Goal: Task Accomplishment & Management: Use online tool/utility

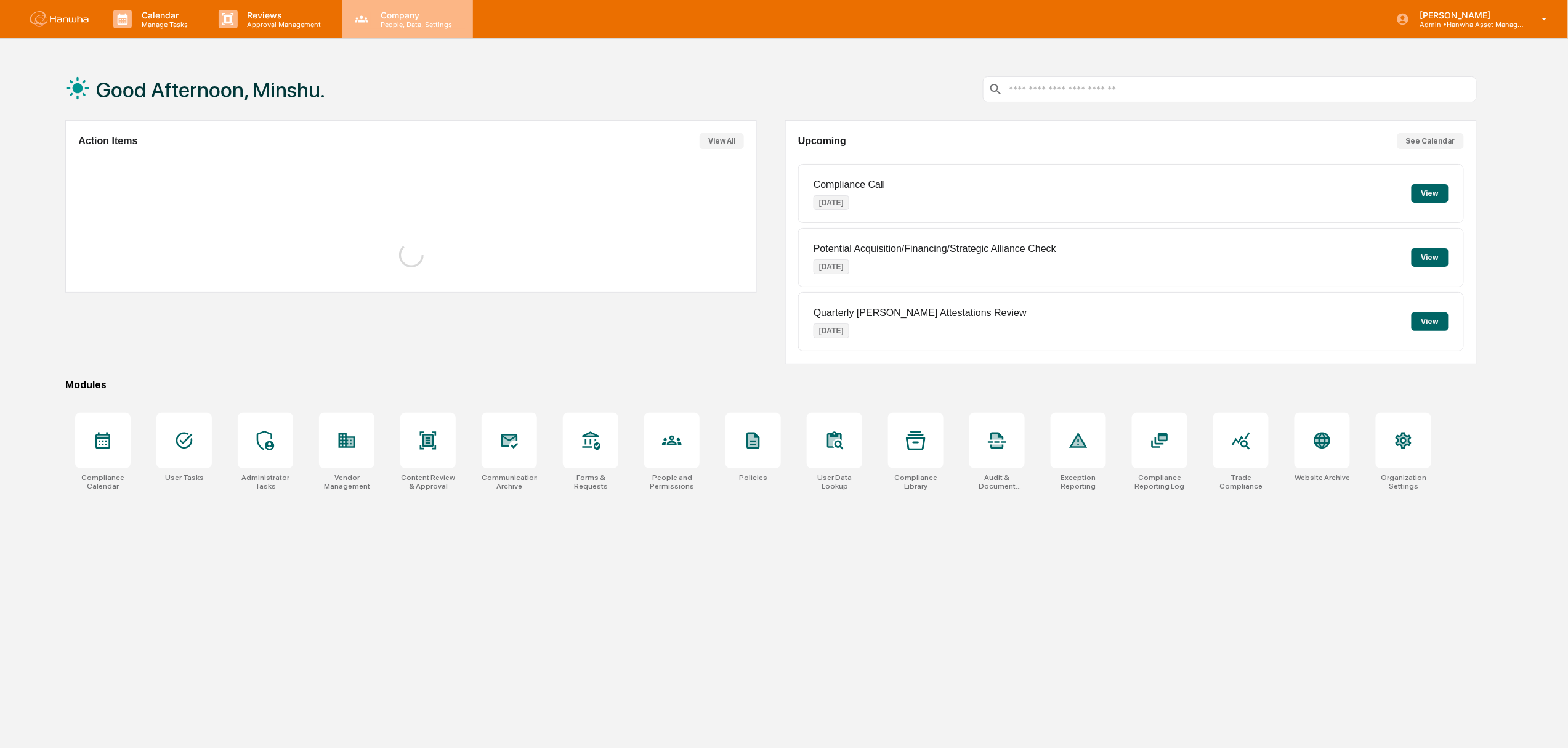
click at [394, 17] on p "Company" at bounding box center [414, 15] width 88 height 11
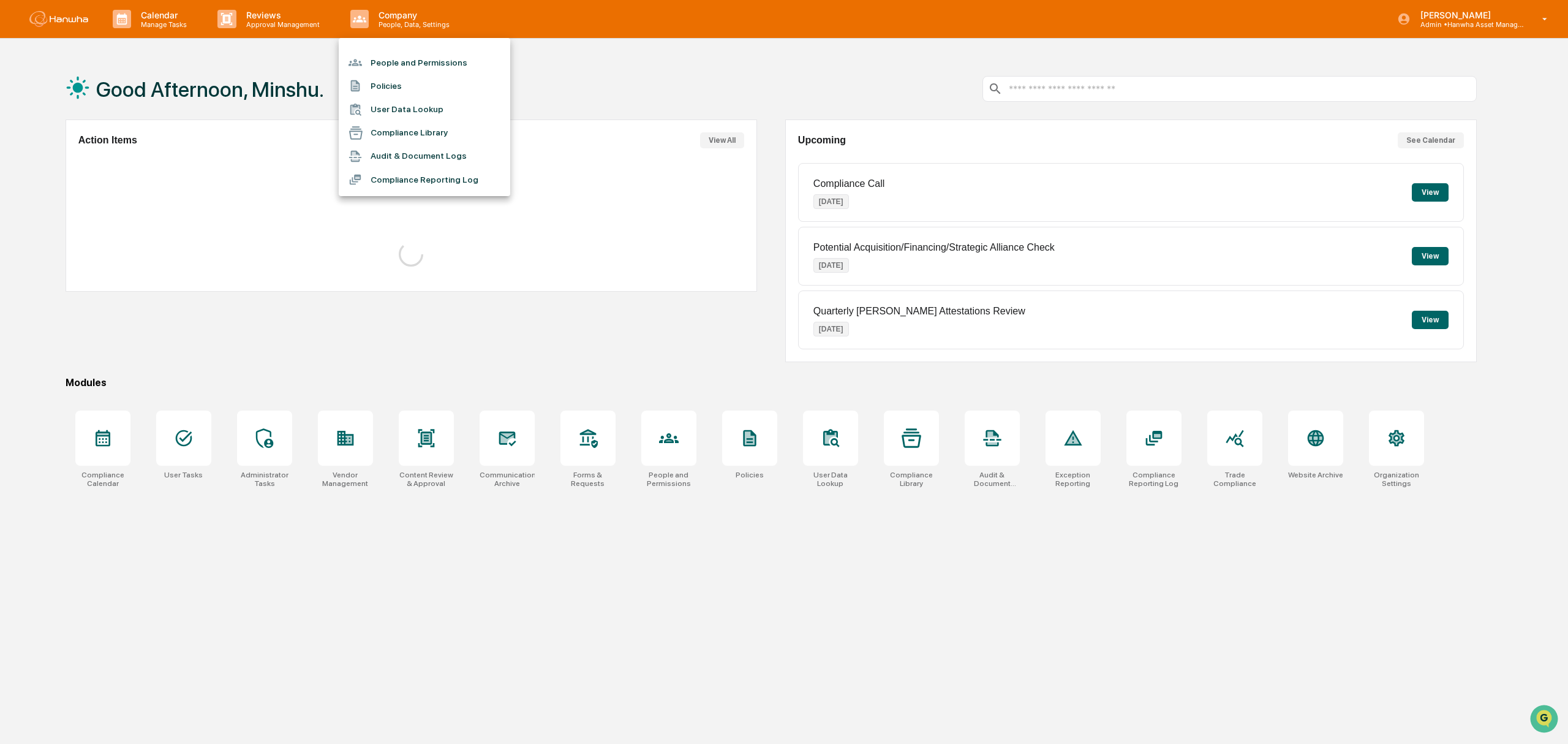
click at [441, 180] on li "Compliance Reporting Log" at bounding box center [424, 179] width 172 height 23
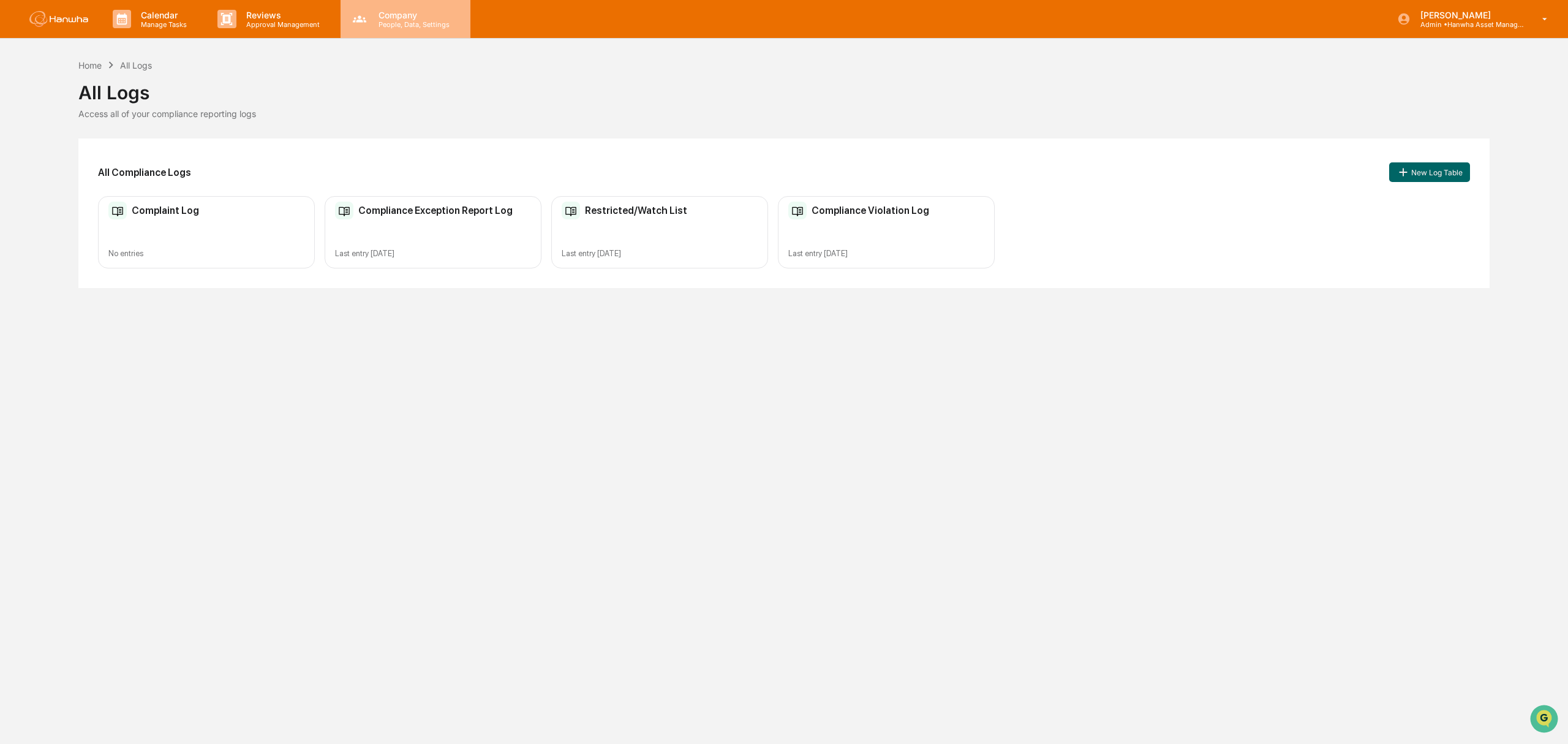
click at [392, 23] on p "People, Data, Settings" at bounding box center [412, 24] width 87 height 8
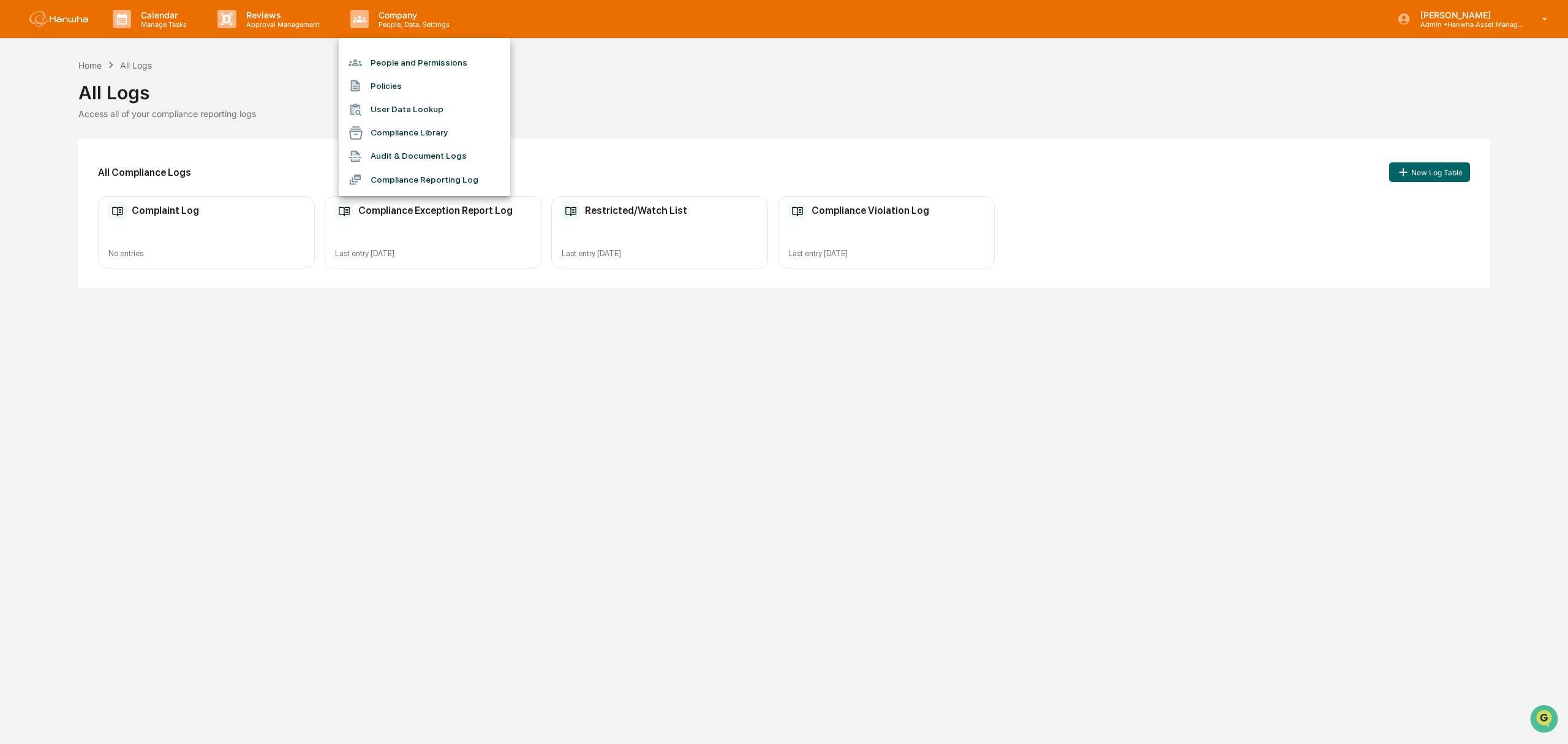
click at [413, 155] on li "Audit & Document Logs" at bounding box center [424, 156] width 172 height 23
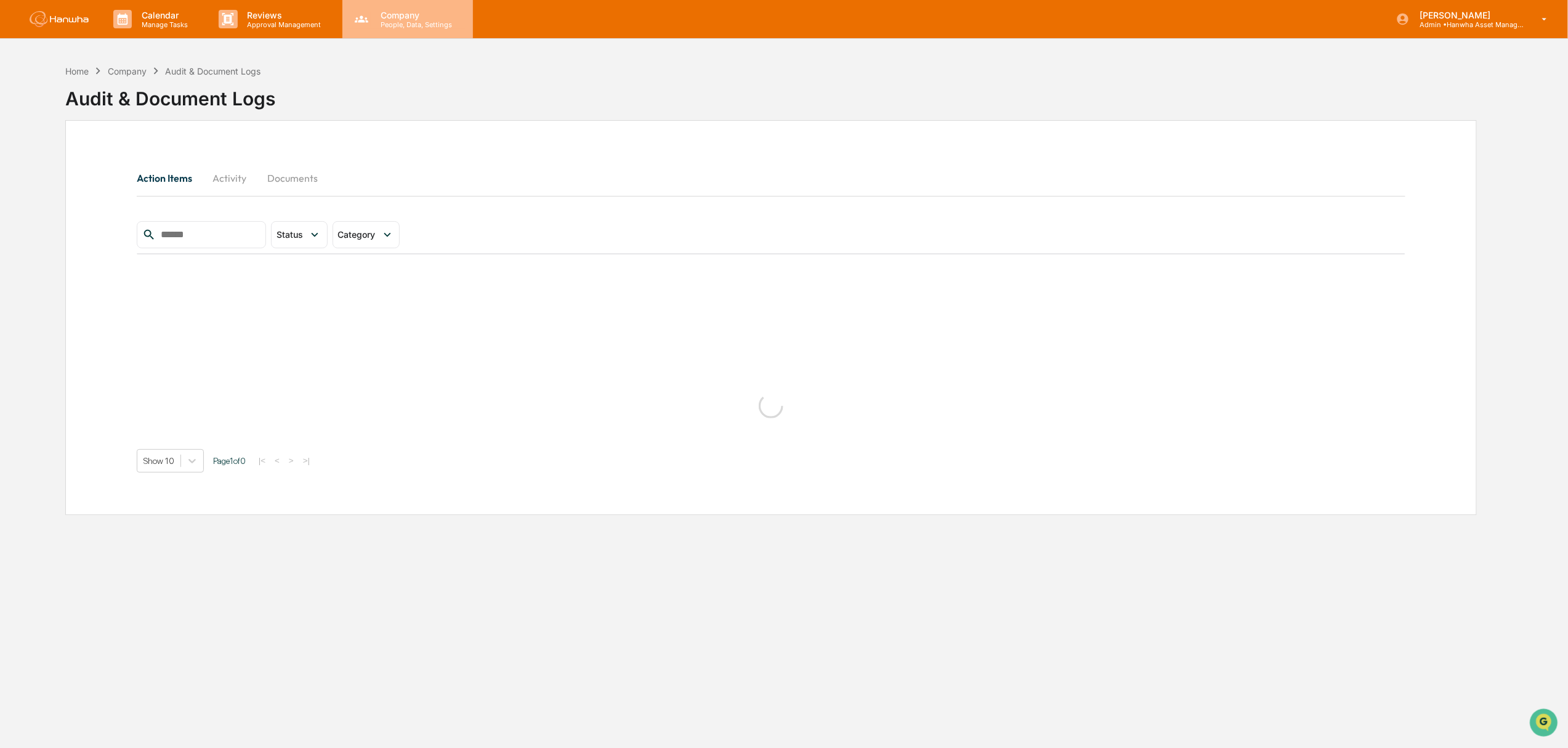
click at [407, 20] on p "People, Data, Settings" at bounding box center [414, 24] width 88 height 8
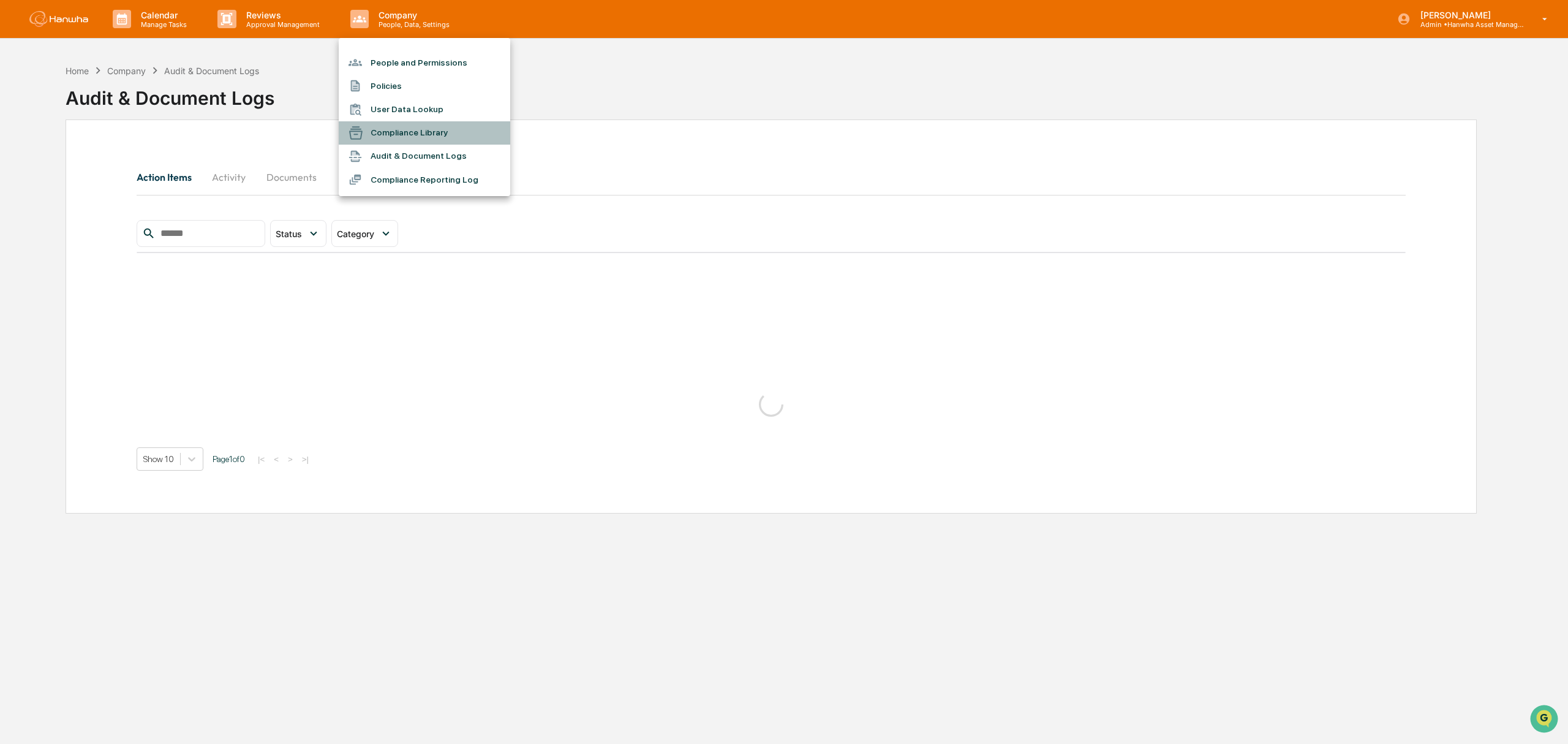
click at [420, 128] on li "Compliance Library" at bounding box center [424, 133] width 172 height 23
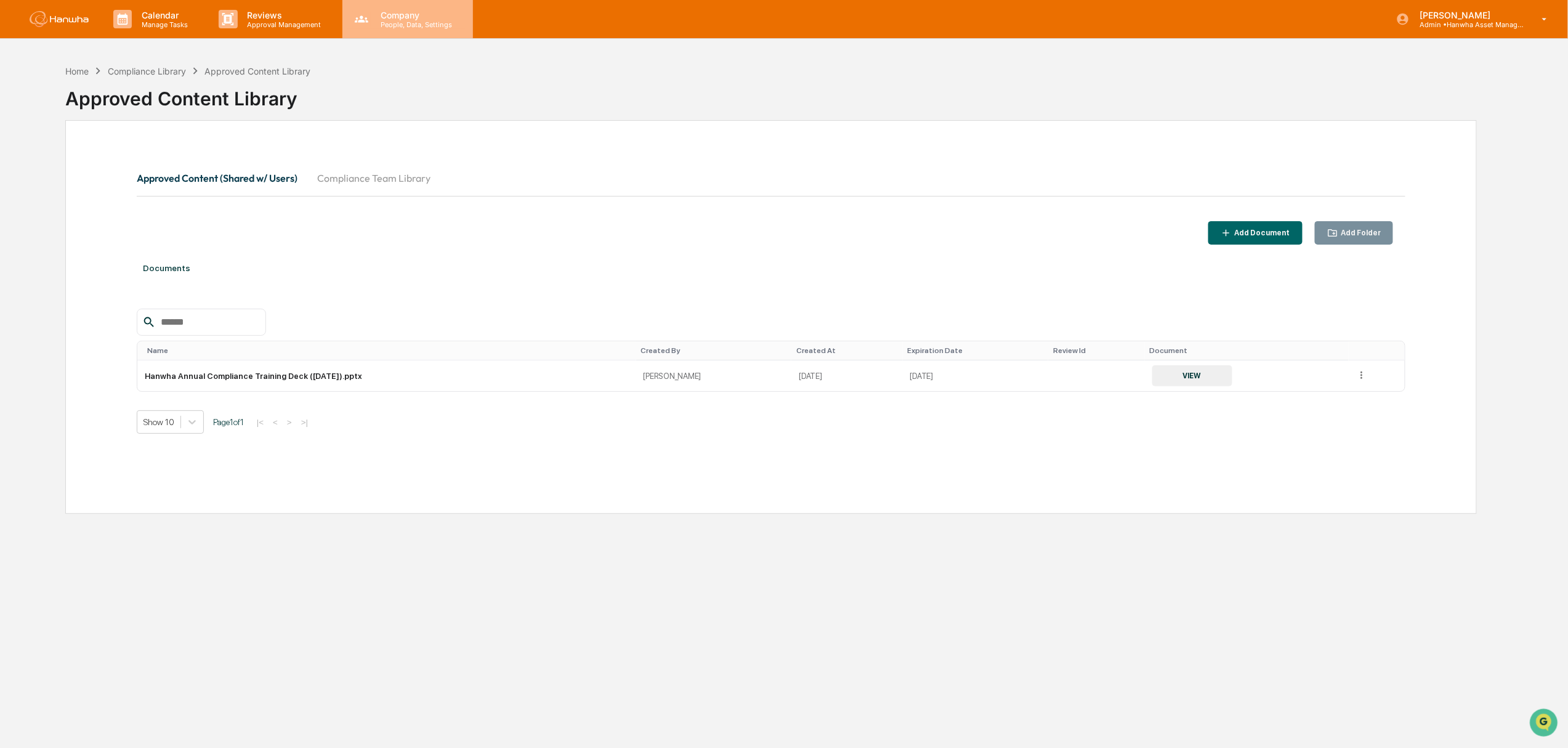
click at [402, 23] on p "People, Data, Settings" at bounding box center [414, 24] width 88 height 8
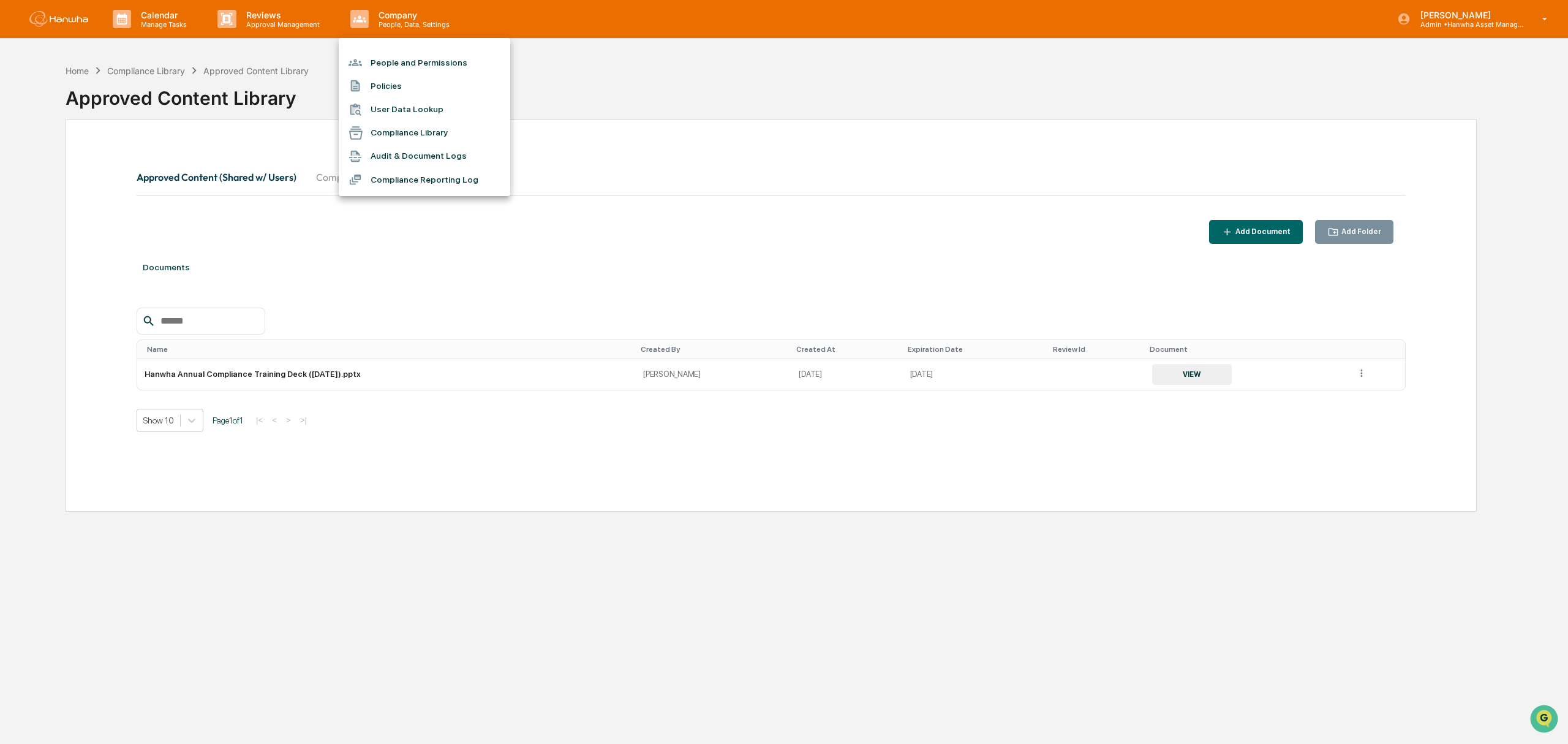
click at [432, 105] on li "User Data Lookup" at bounding box center [424, 109] width 172 height 23
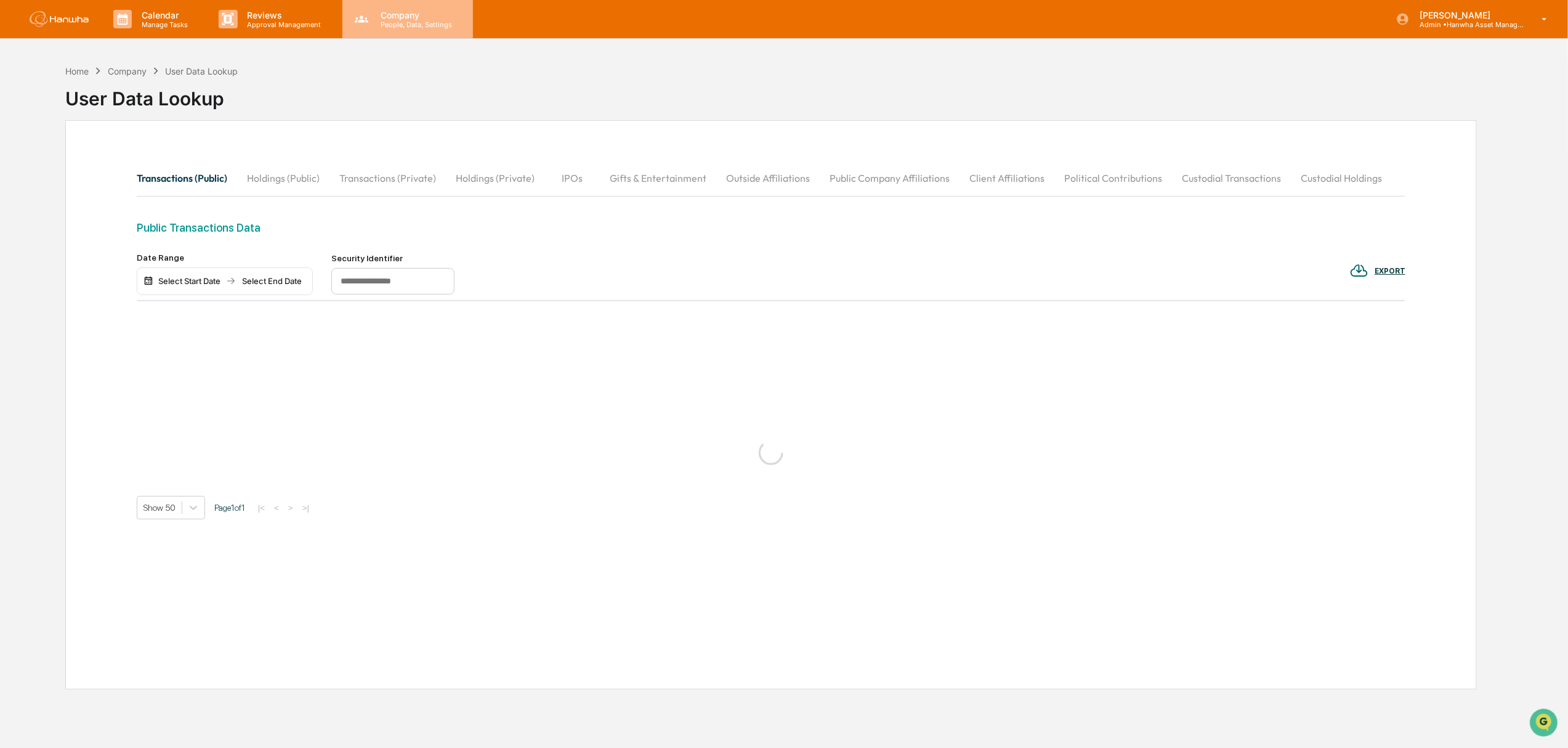
click at [392, 25] on p "People, Data, Settings" at bounding box center [414, 24] width 88 height 8
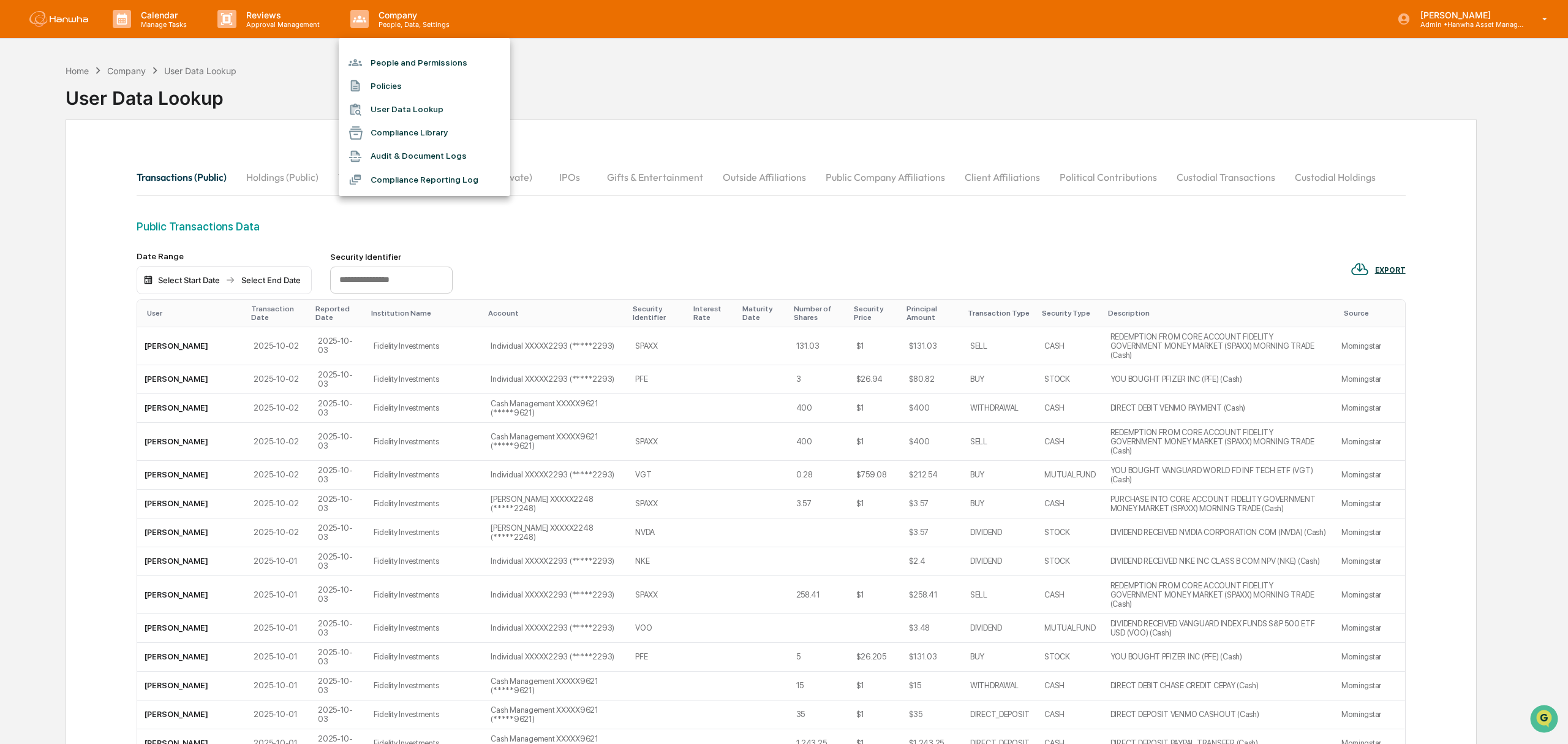
click at [410, 82] on li "Policies" at bounding box center [424, 85] width 172 height 23
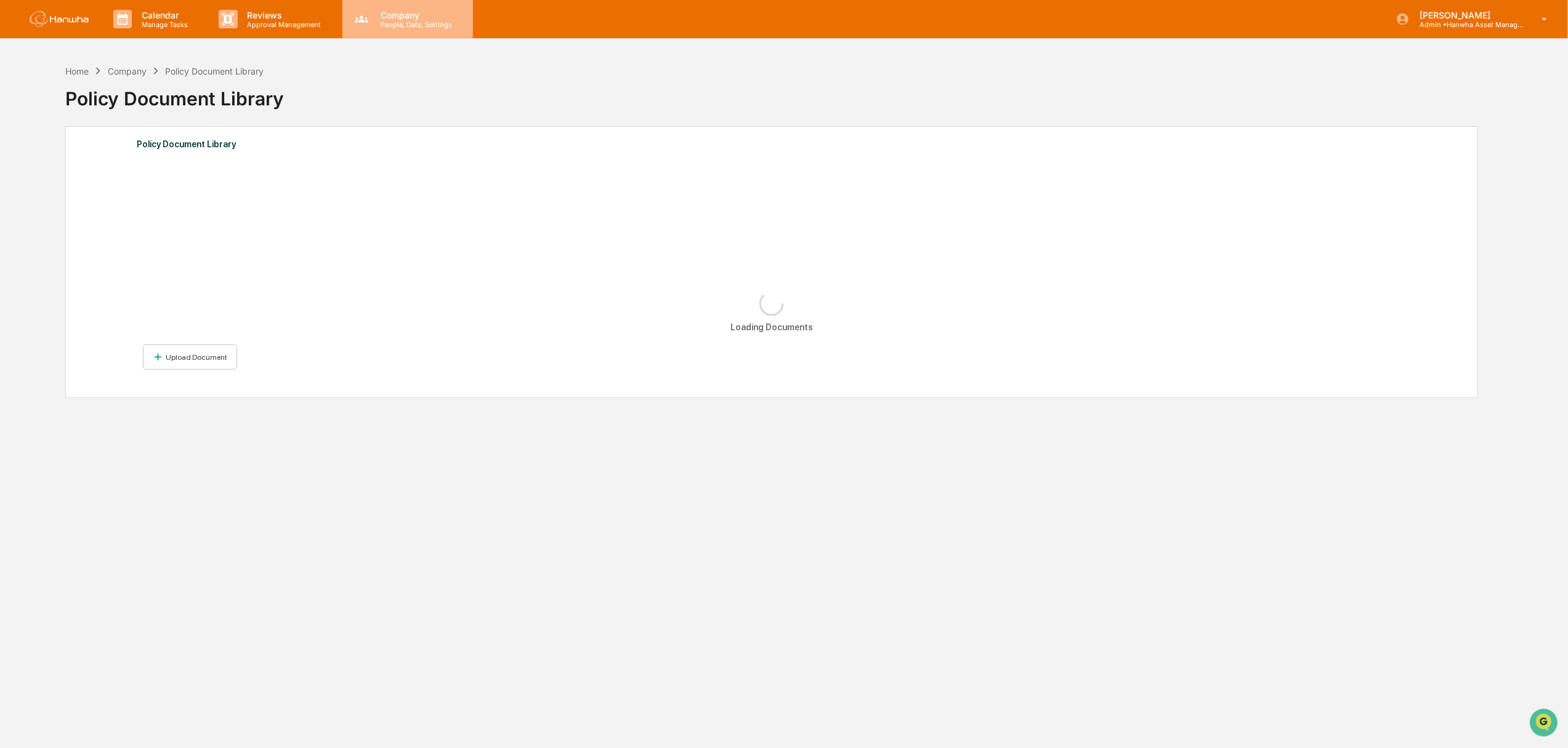
click at [405, 25] on p "People, Data, Settings" at bounding box center [414, 24] width 88 height 8
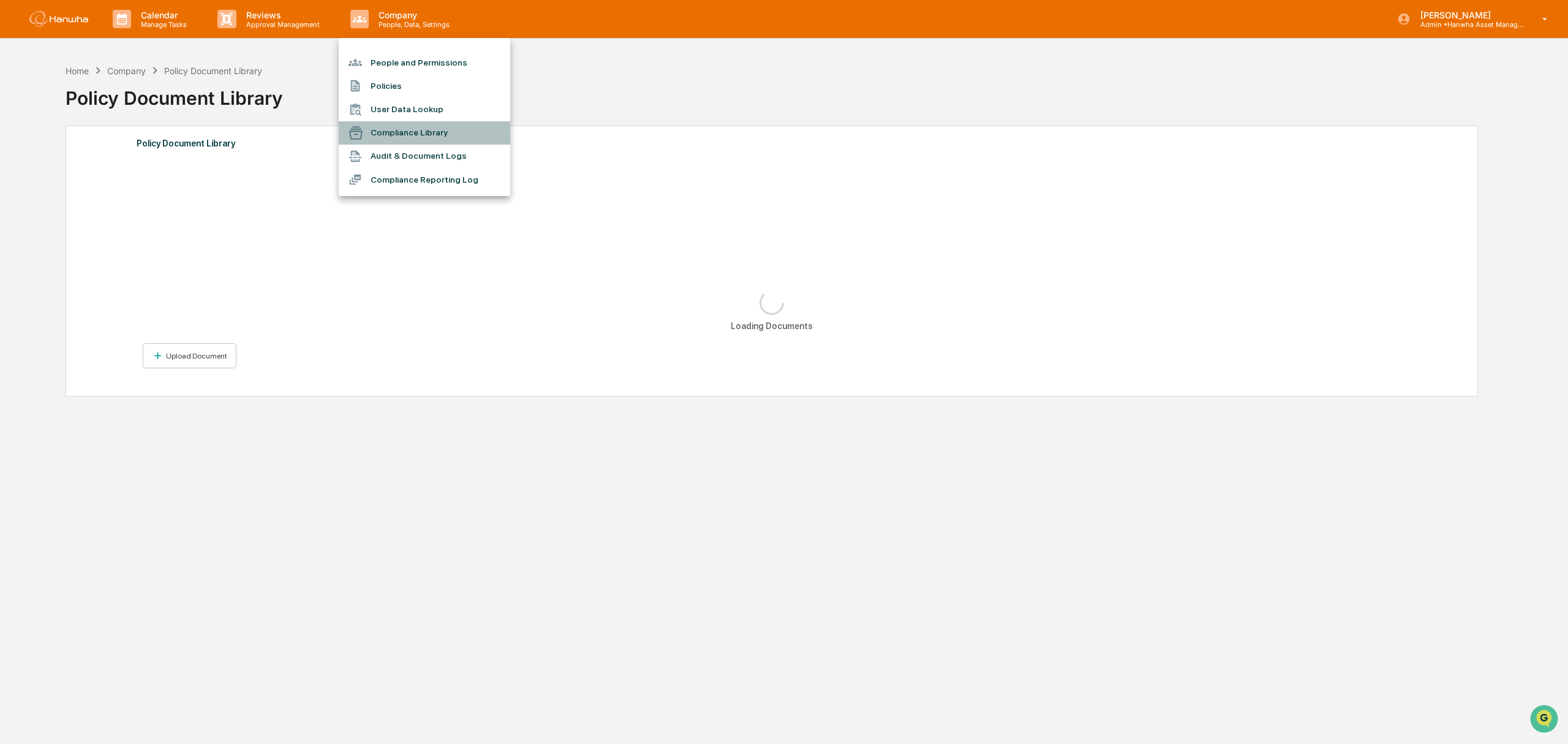
click at [424, 125] on li "Compliance Library" at bounding box center [424, 133] width 172 height 23
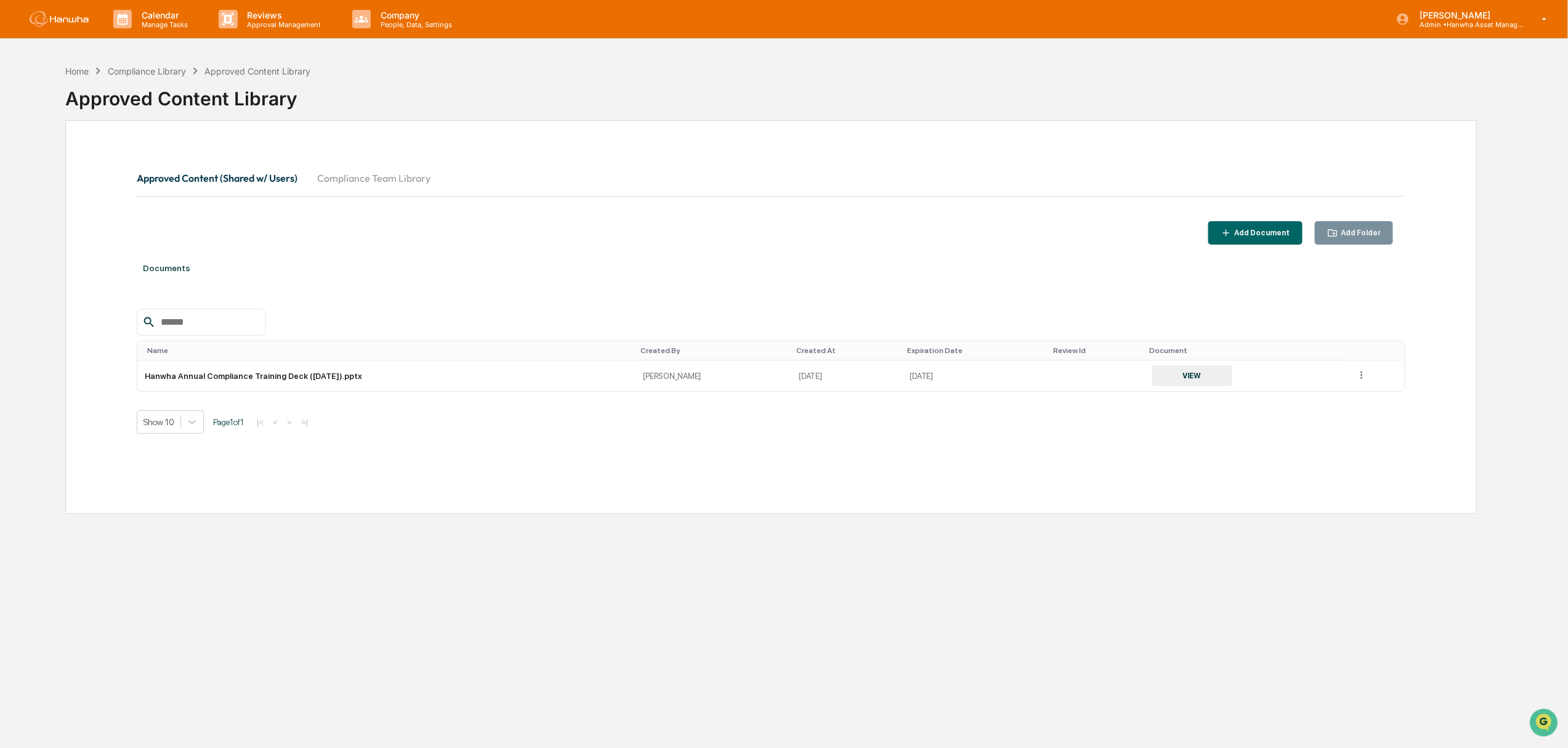
click at [382, 176] on button "Compliance Team Library" at bounding box center [373, 178] width 133 height 29
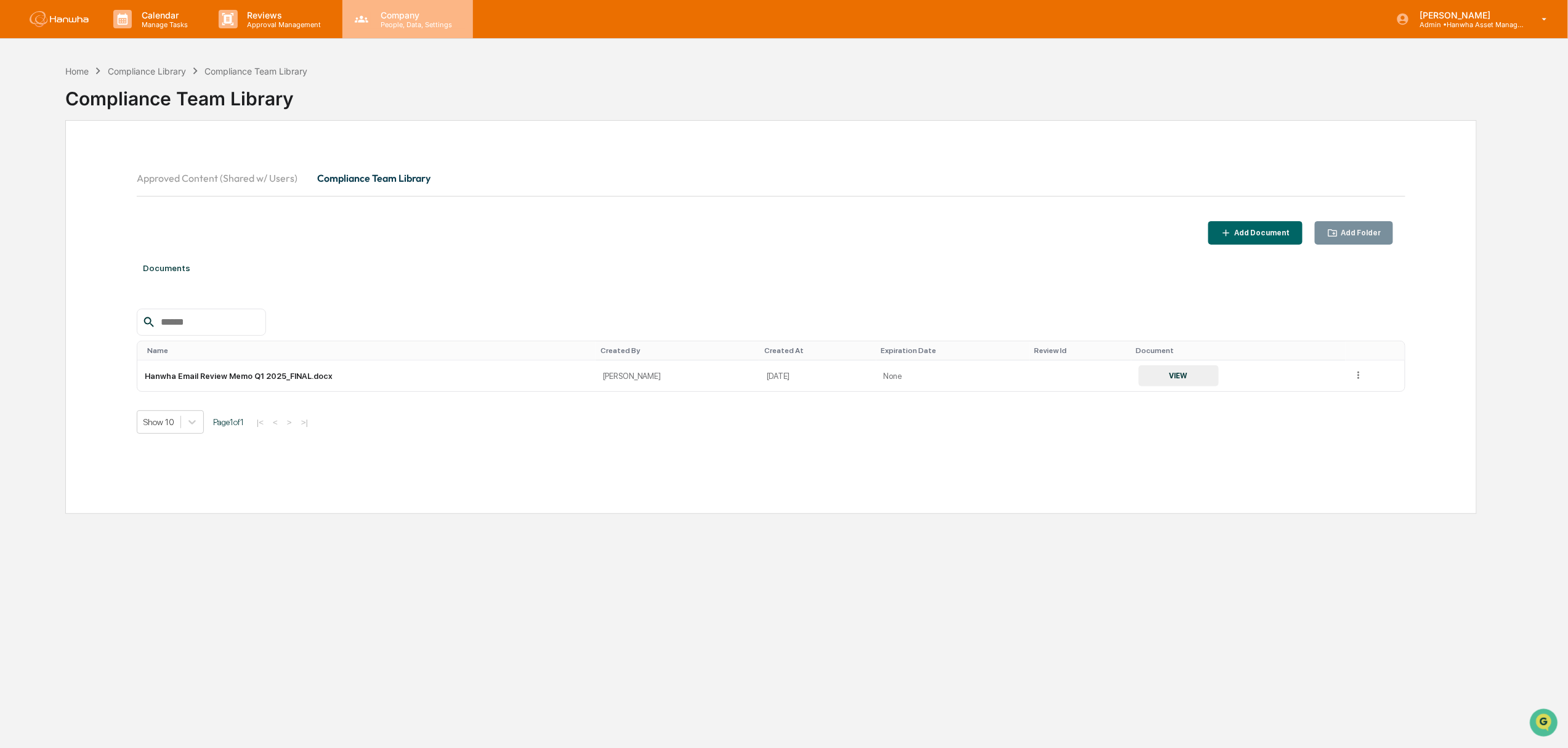
click at [389, 10] on p "Company" at bounding box center [414, 15] width 88 height 11
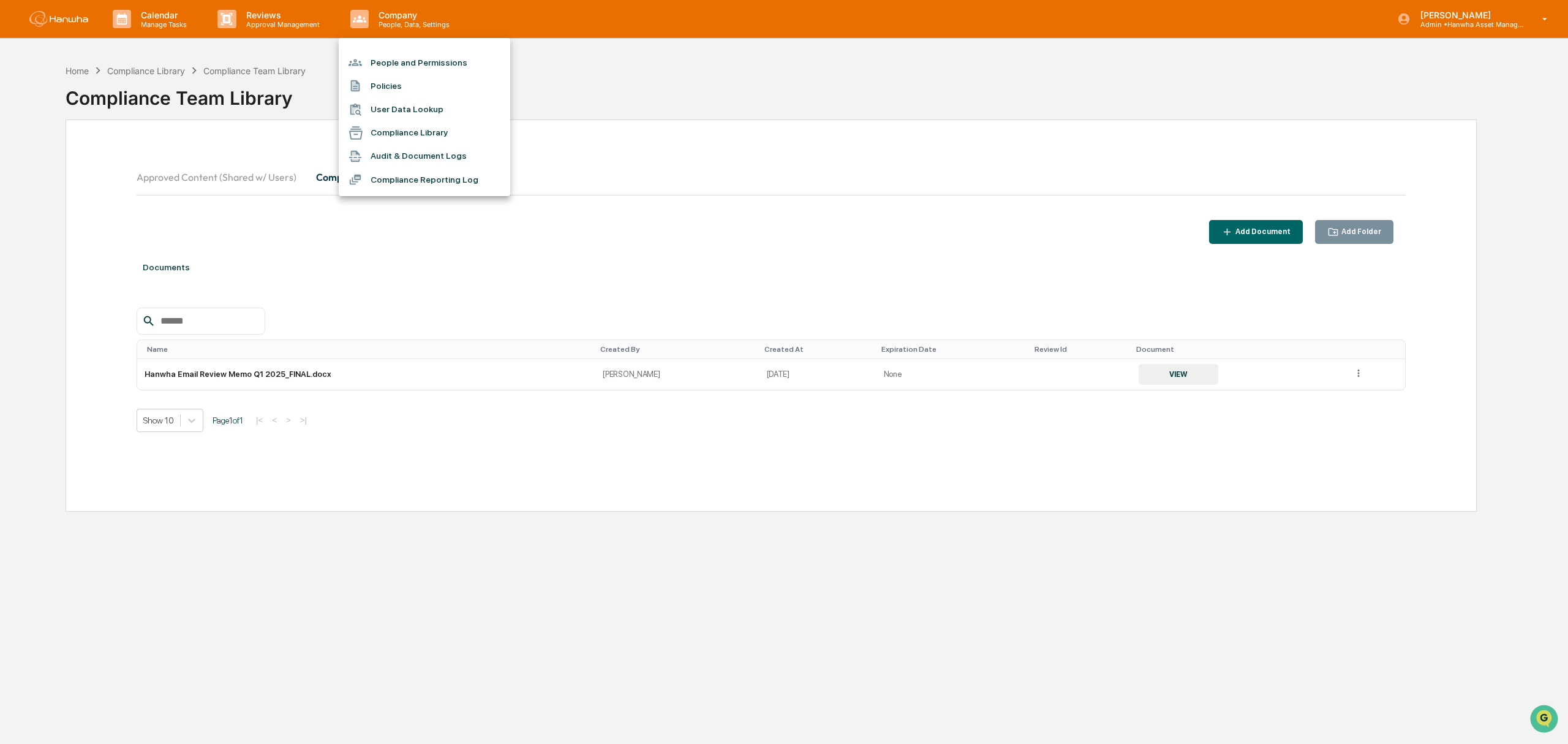
click at [259, 22] on div at bounding box center [784, 372] width 1568 height 744
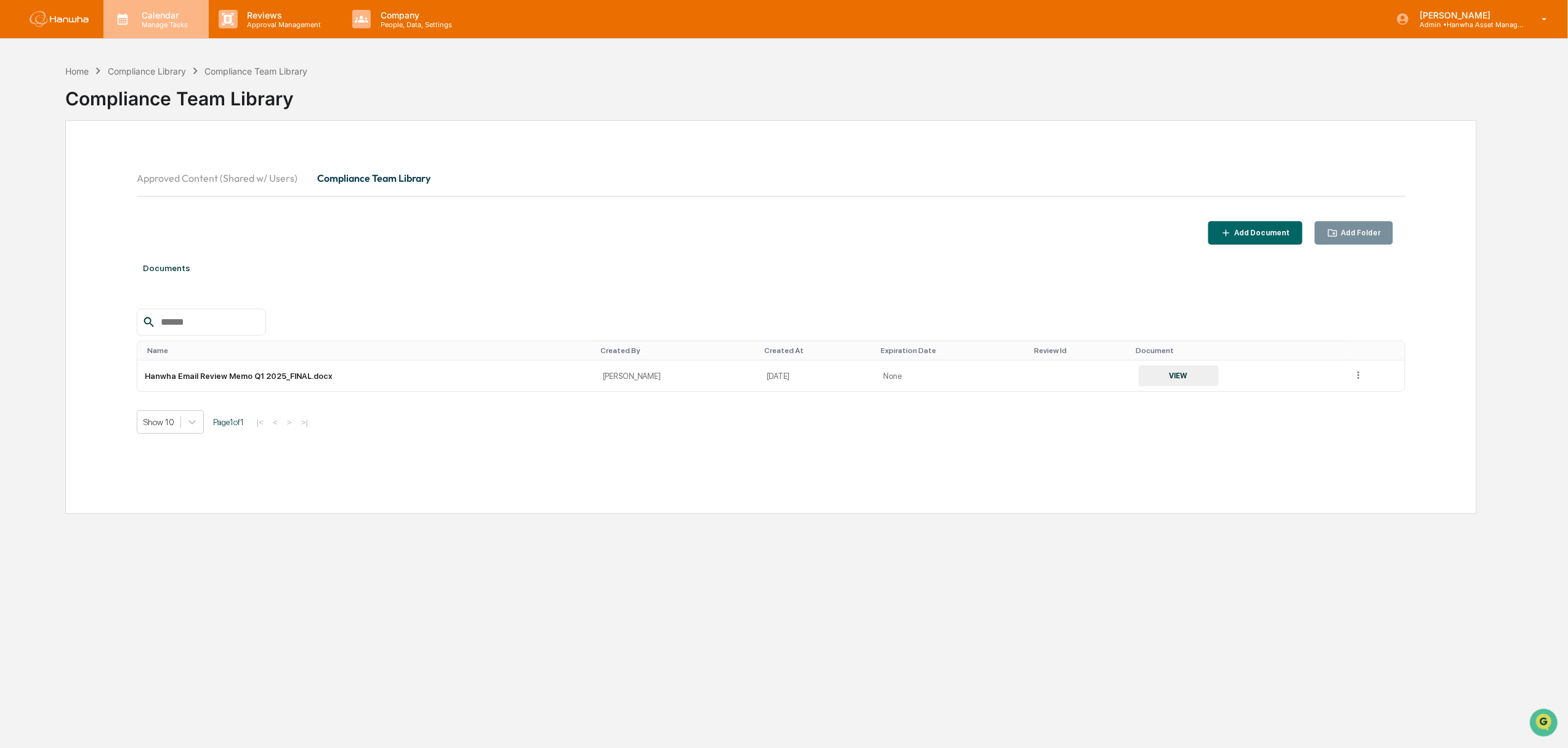
click at [172, 19] on p "Calendar" at bounding box center [163, 15] width 62 height 11
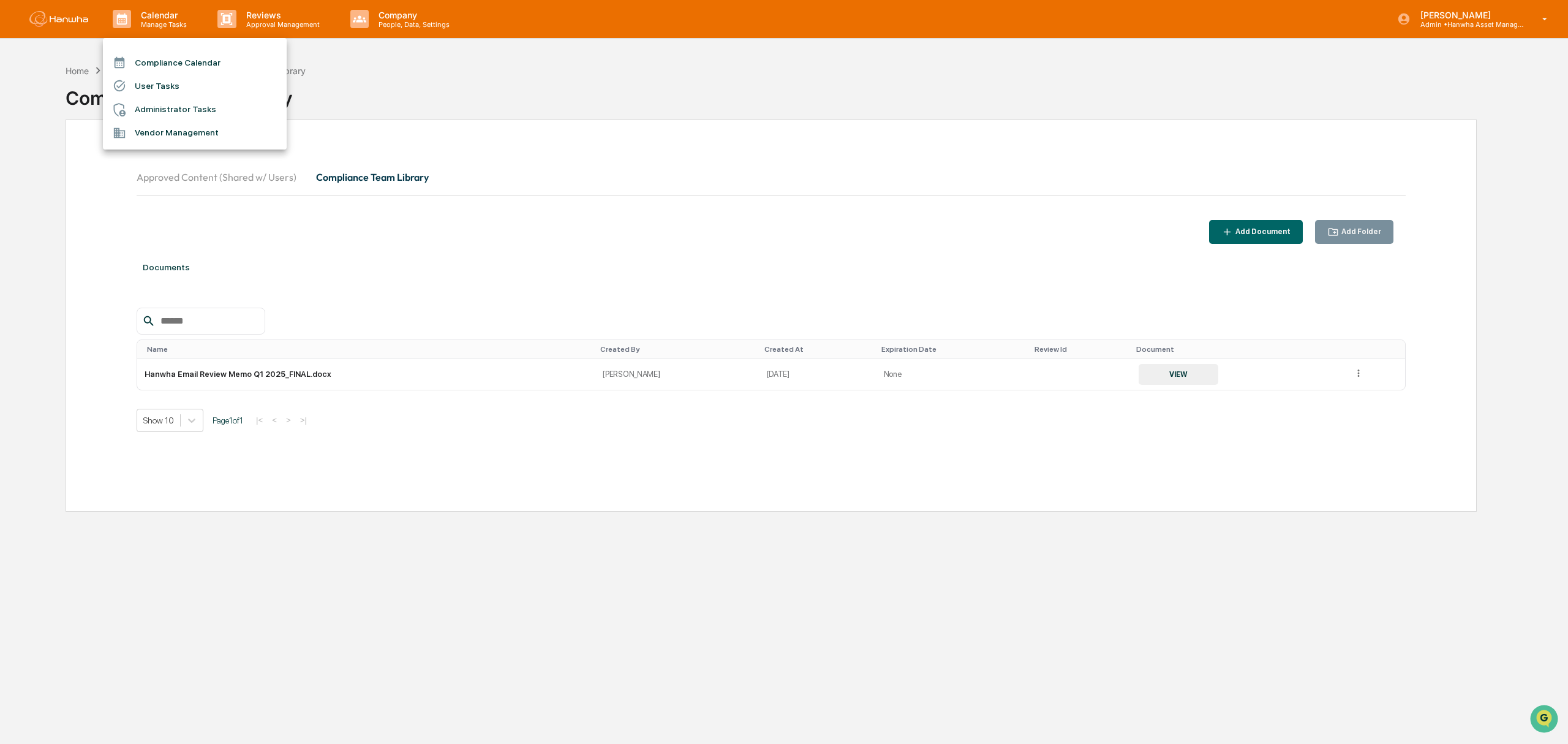
click at [261, 21] on div at bounding box center [784, 372] width 1568 height 744
click at [261, 21] on p "Approval Management" at bounding box center [281, 24] width 90 height 8
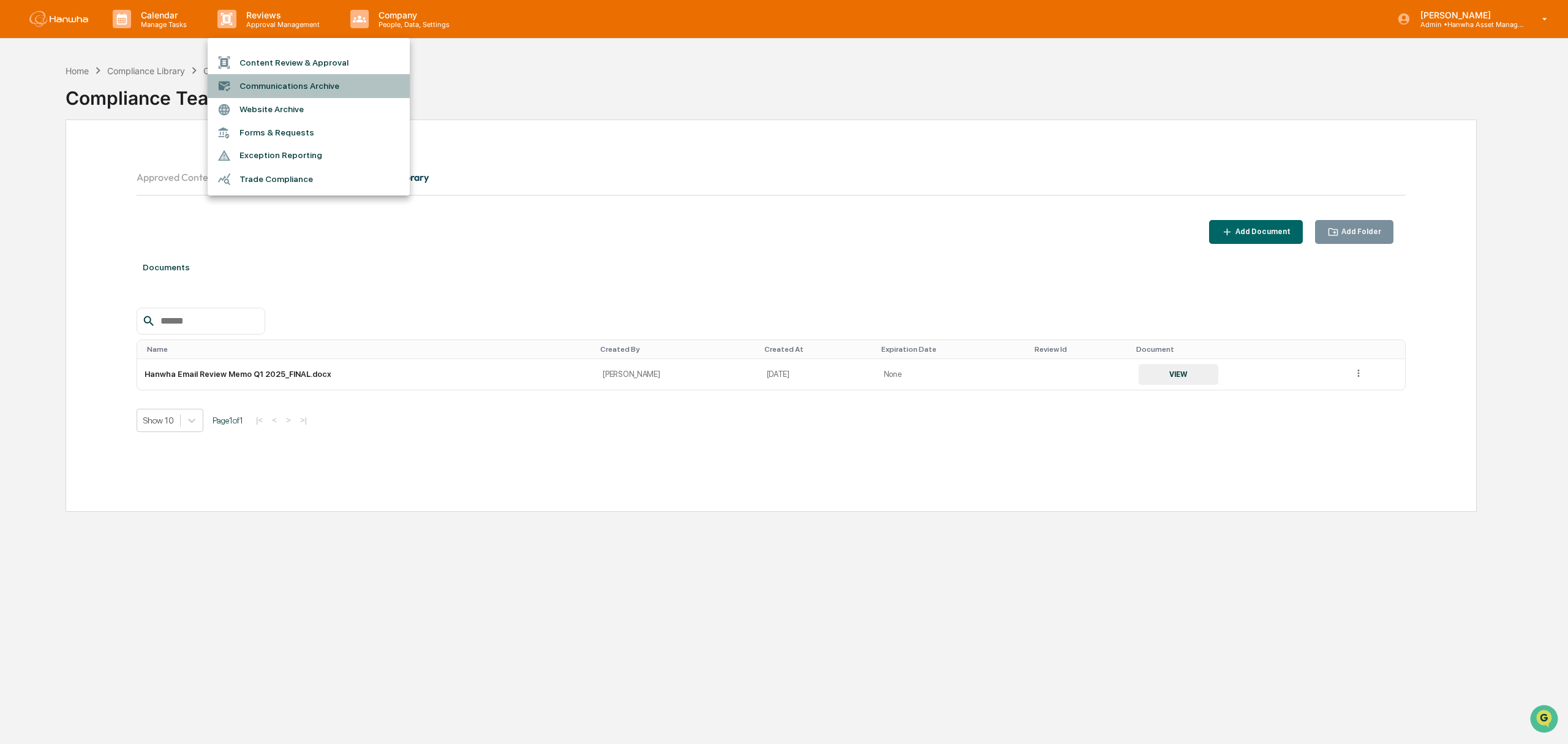
click at [283, 96] on li "Communications Archive" at bounding box center [308, 85] width 202 height 23
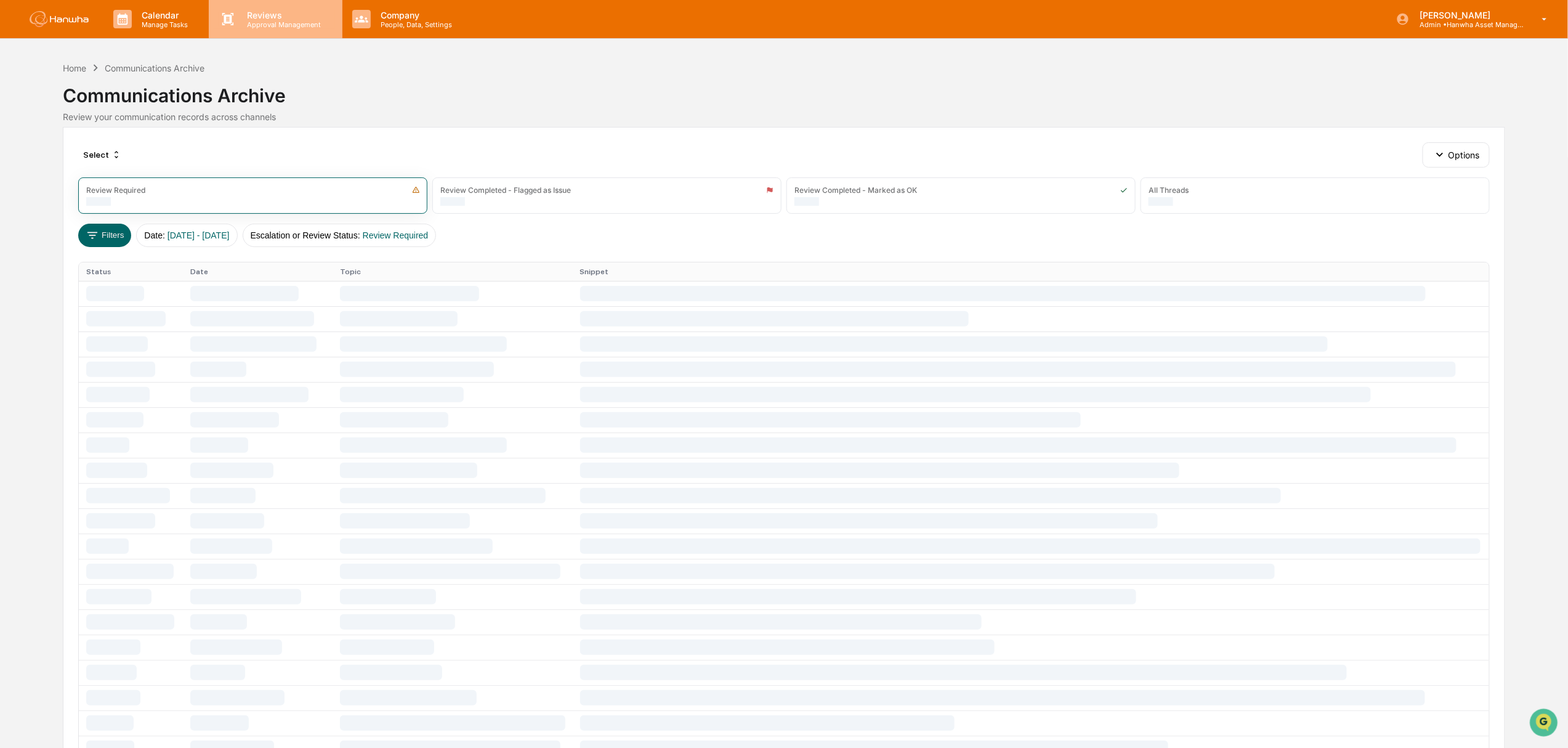
click at [264, 28] on p "Approval Management" at bounding box center [283, 24] width 90 height 8
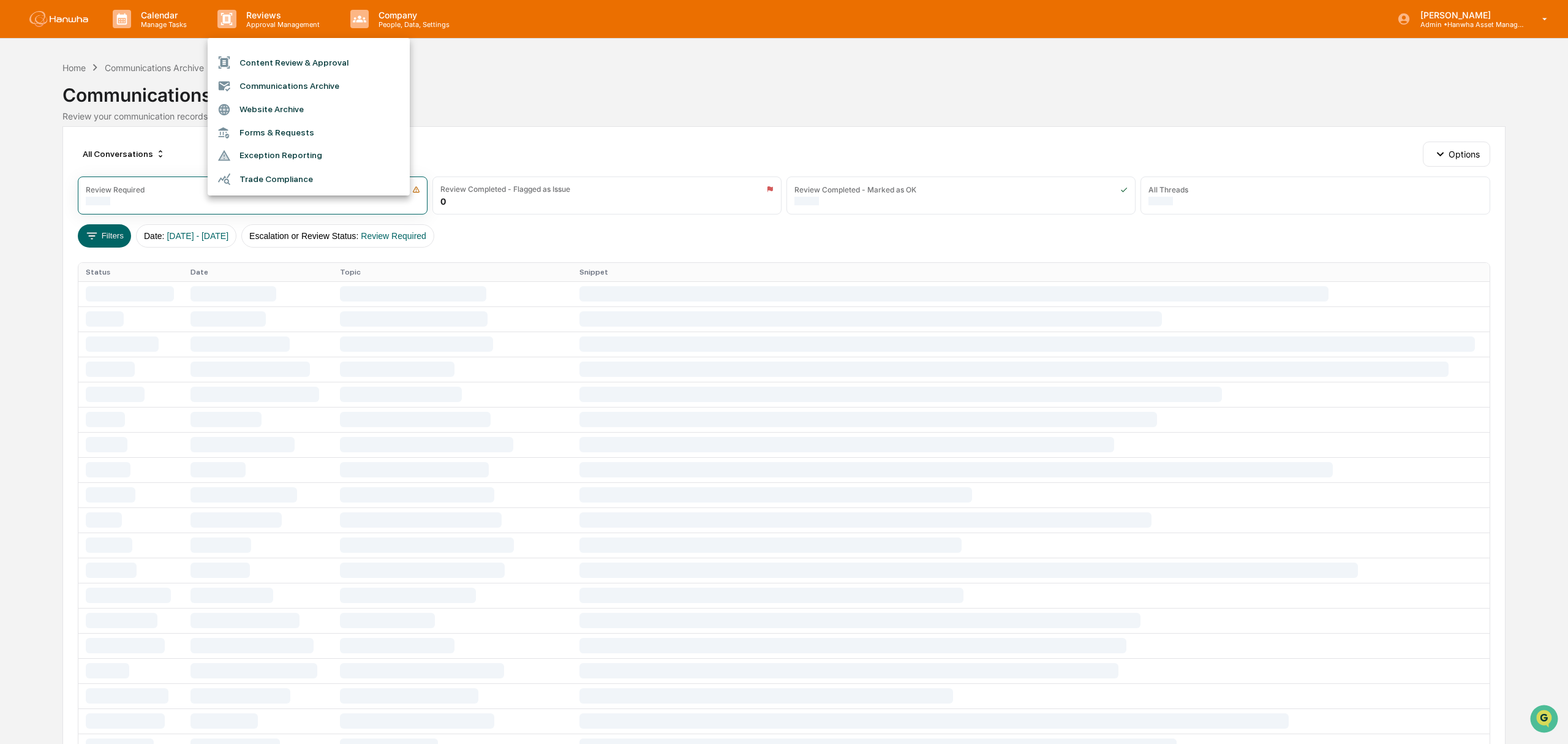
click at [272, 108] on li "Website Archive" at bounding box center [308, 109] width 202 height 23
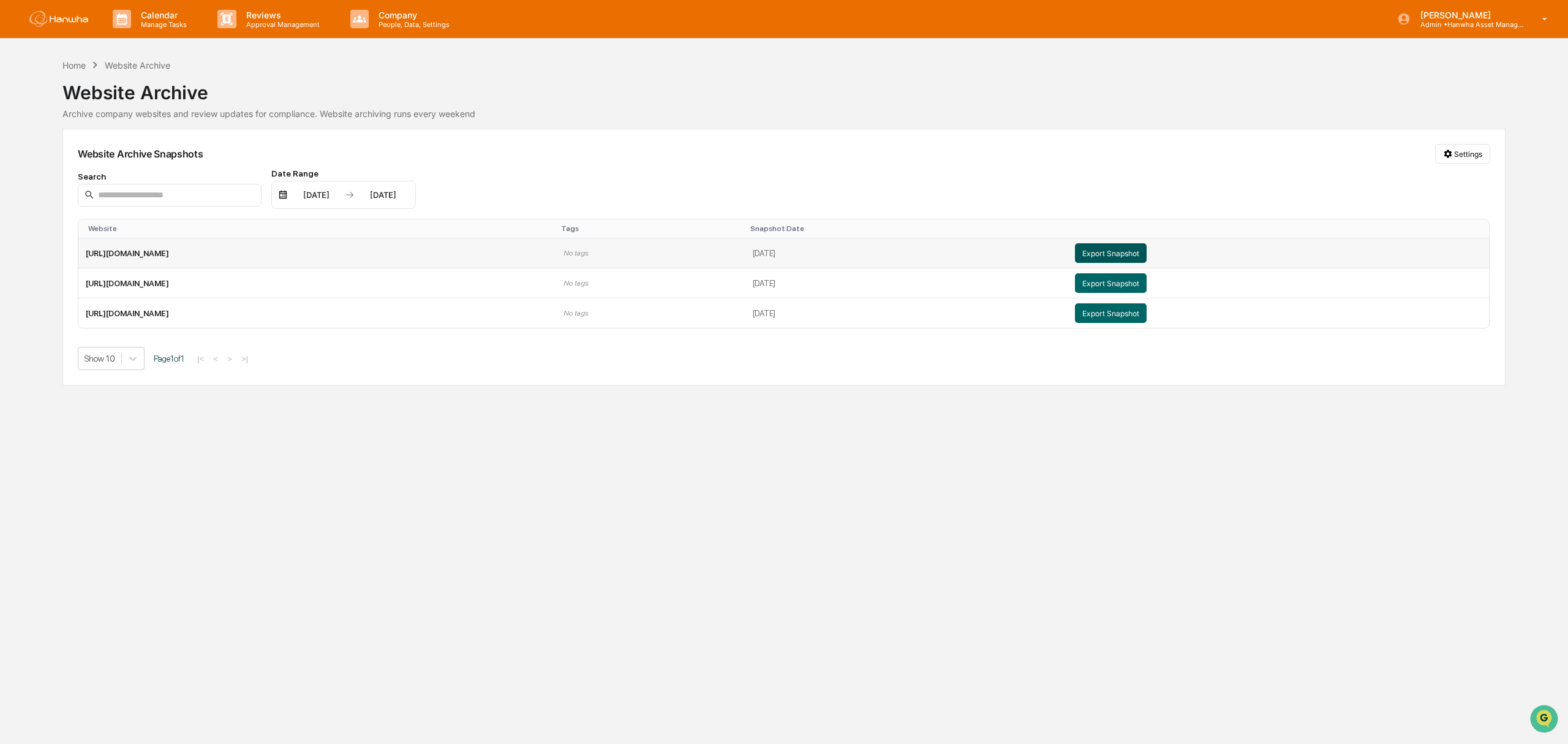
click at [1147, 256] on button "Export Snapshot" at bounding box center [1111, 253] width 72 height 19
